Goal: Task Accomplishment & Management: Manage account settings

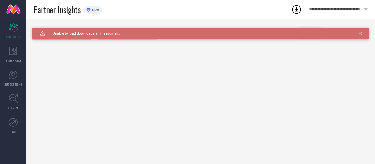
type input "All"
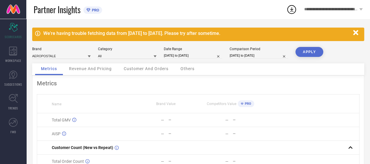
click at [327, 9] on span "**********" at bounding box center [331, 9] width 54 height 5
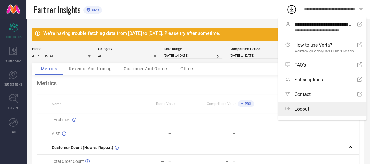
click at [316, 104] on label "Logout" at bounding box center [322, 109] width 88 height 14
click at [0, 0] on button "Logout" at bounding box center [0, 0] width 0 height 0
